Goal: Information Seeking & Learning: Learn about a topic

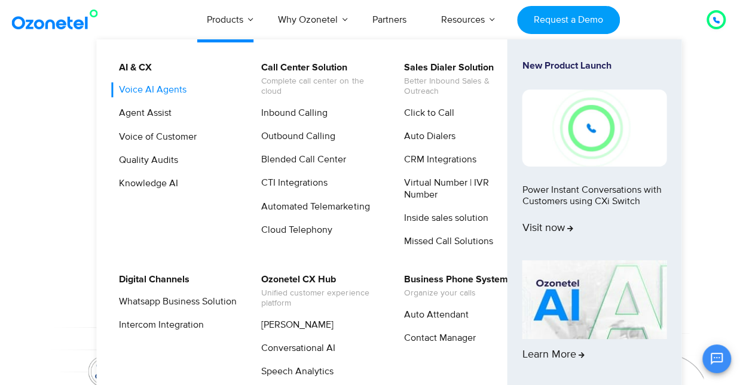
click at [161, 89] on link "Voice AI Agents" at bounding box center [149, 89] width 77 height 15
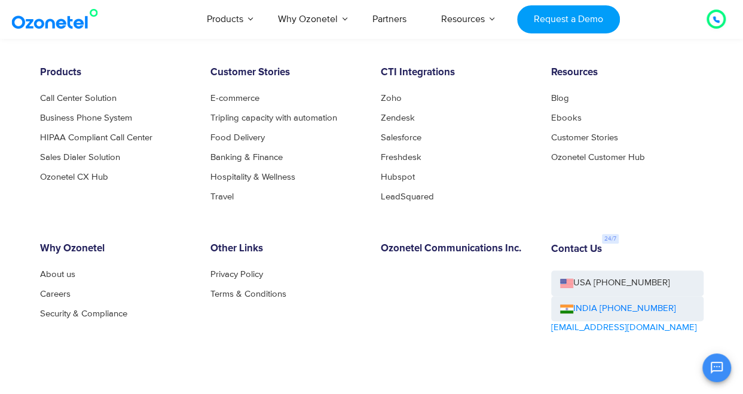
scroll to position [2462, 0]
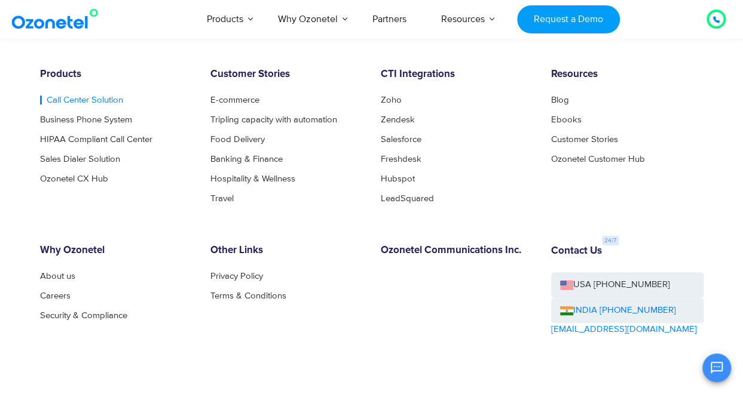
click at [87, 96] on link "Call Center Solution" at bounding box center [81, 100] width 83 height 9
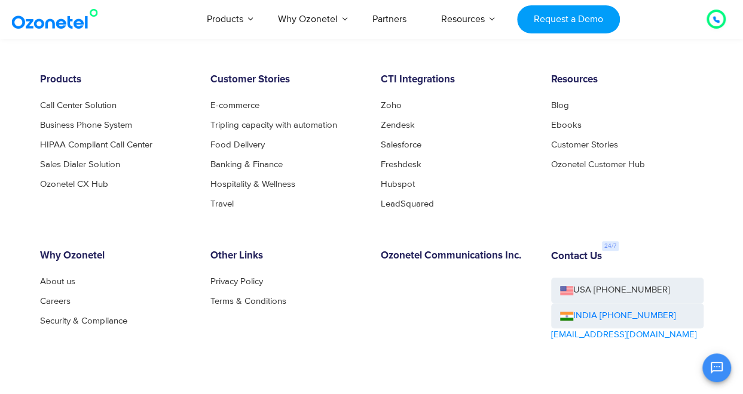
scroll to position [4875, 0]
